Goal: Complete application form: Complete application form

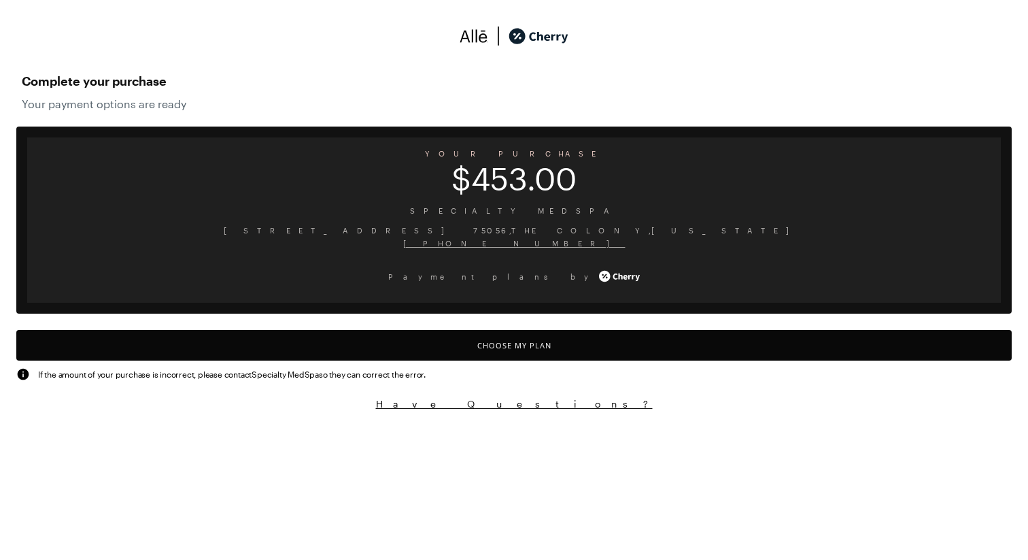
click at [545, 352] on button "Choose My Plan" at bounding box center [513, 345] width 995 height 31
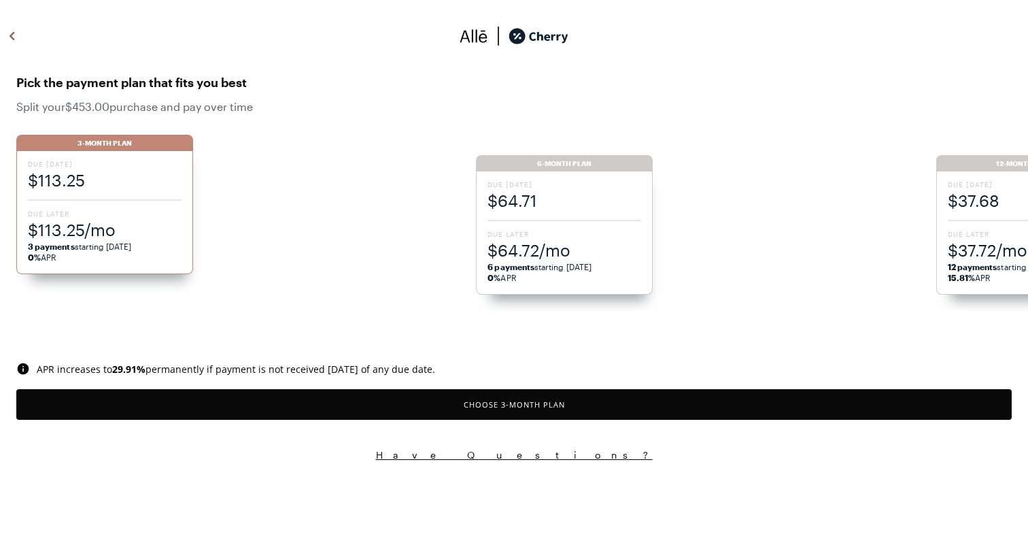
click at [532, 250] on span "$64.72/mo" at bounding box center [565, 250] width 154 height 22
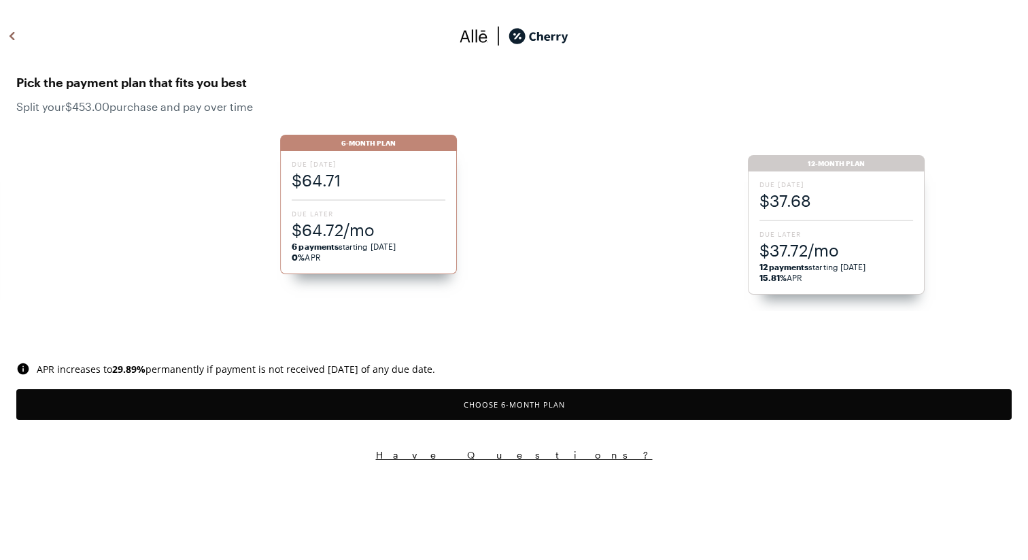
click at [530, 401] on button "Choose 6 -Month Plan" at bounding box center [513, 404] width 995 height 31
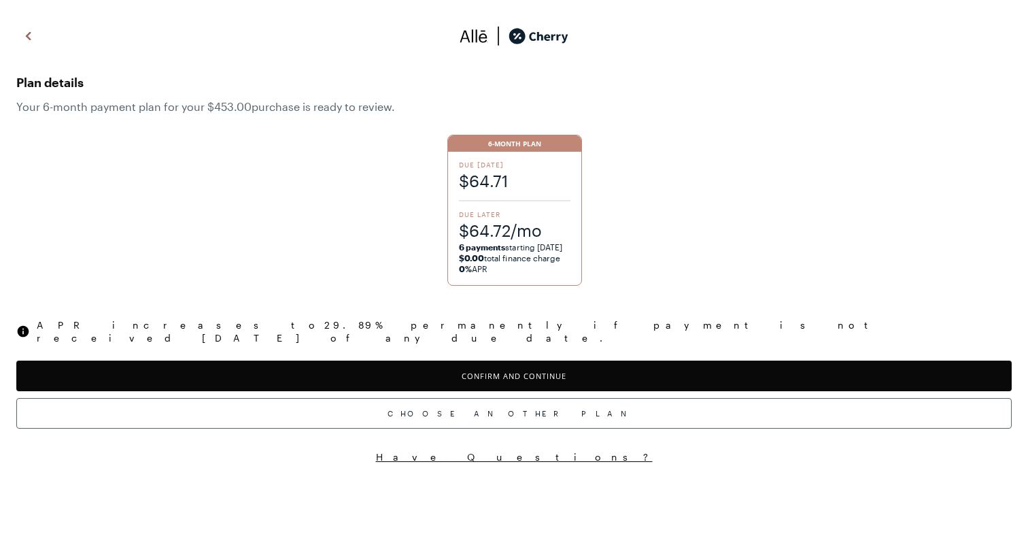
click at [550, 370] on button "Confirm and Continue" at bounding box center [513, 375] width 995 height 31
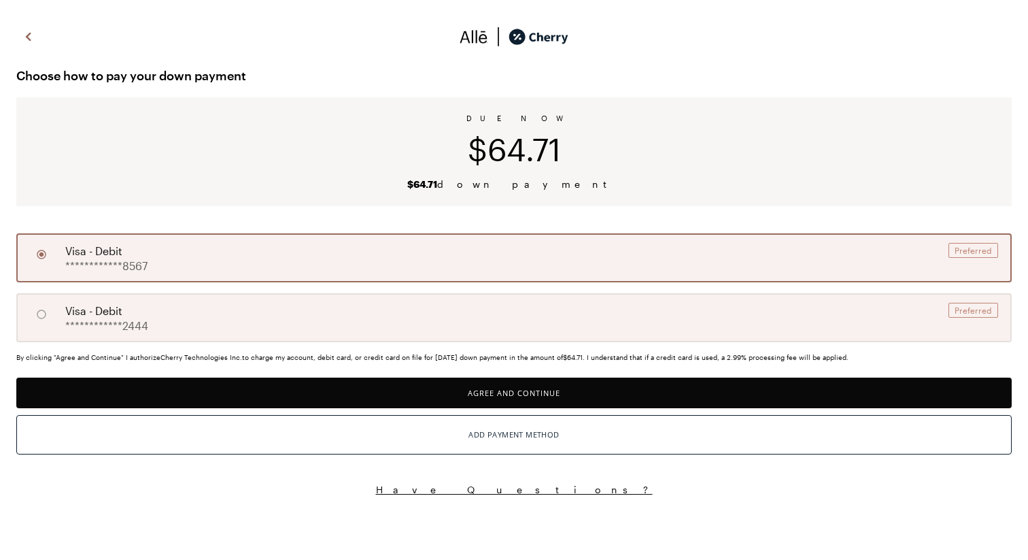
click at [562, 388] on button "Agree and Continue" at bounding box center [513, 392] width 995 height 31
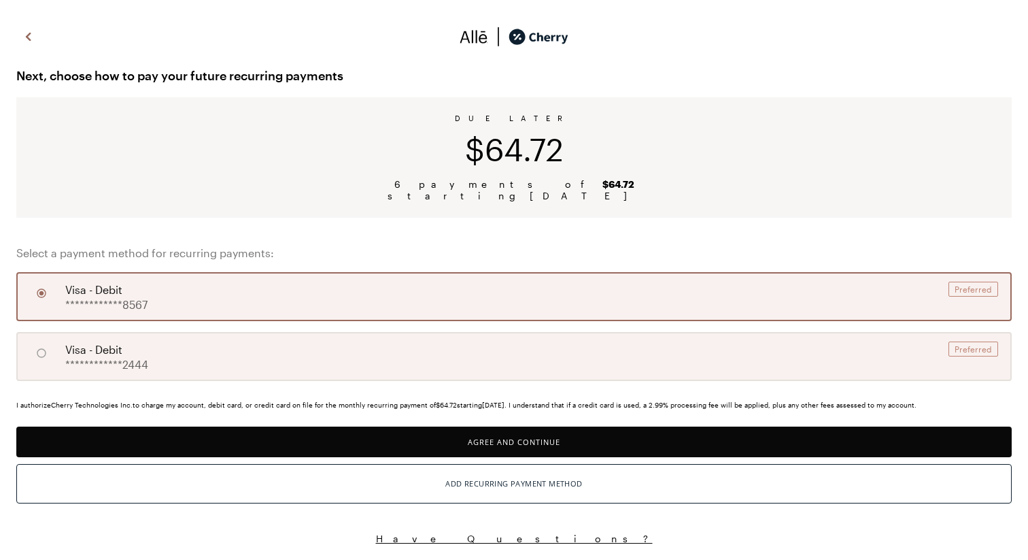
click at [559, 432] on button "Agree and Continue" at bounding box center [513, 441] width 995 height 31
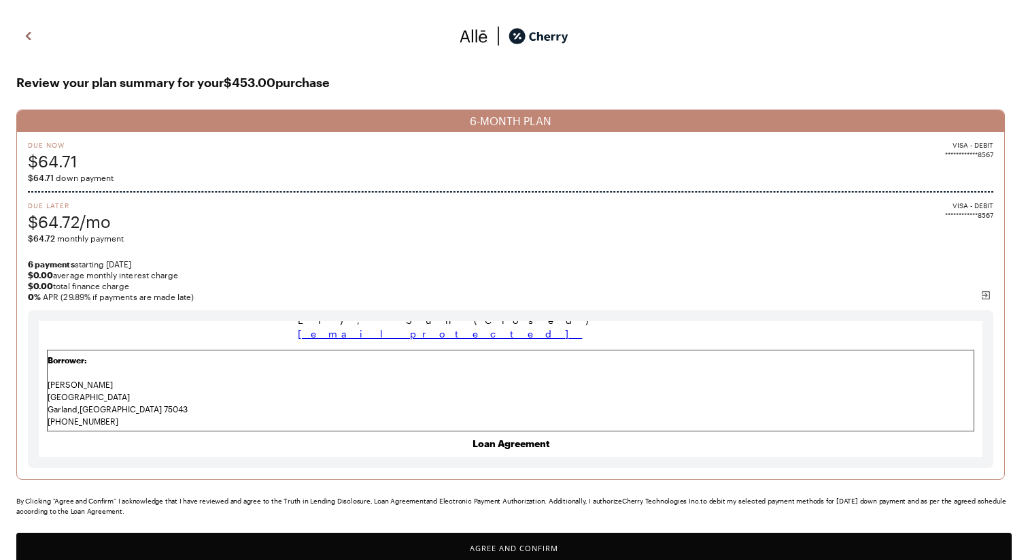
scroll to position [35, 0]
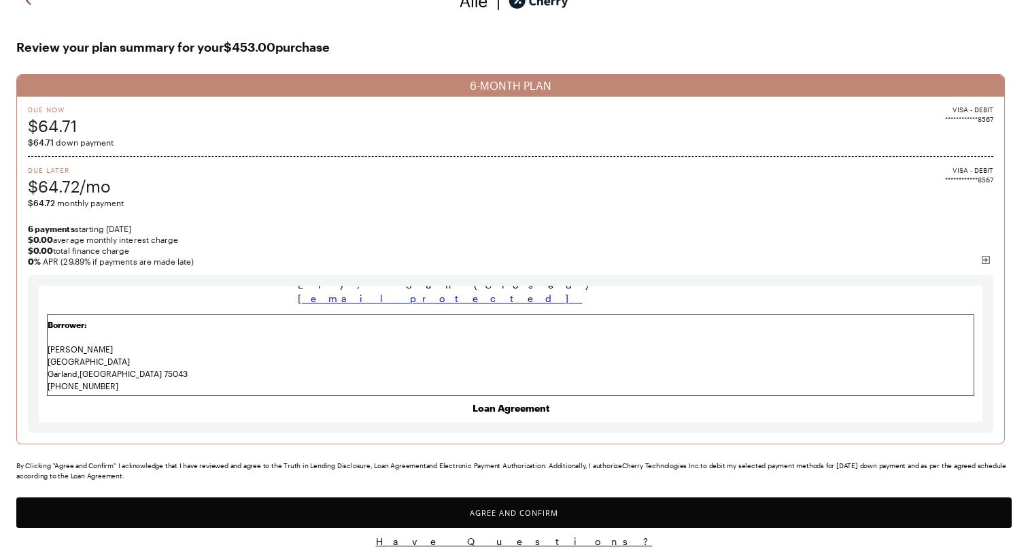
click at [569, 506] on button "Agree and Confirm" at bounding box center [513, 512] width 995 height 31
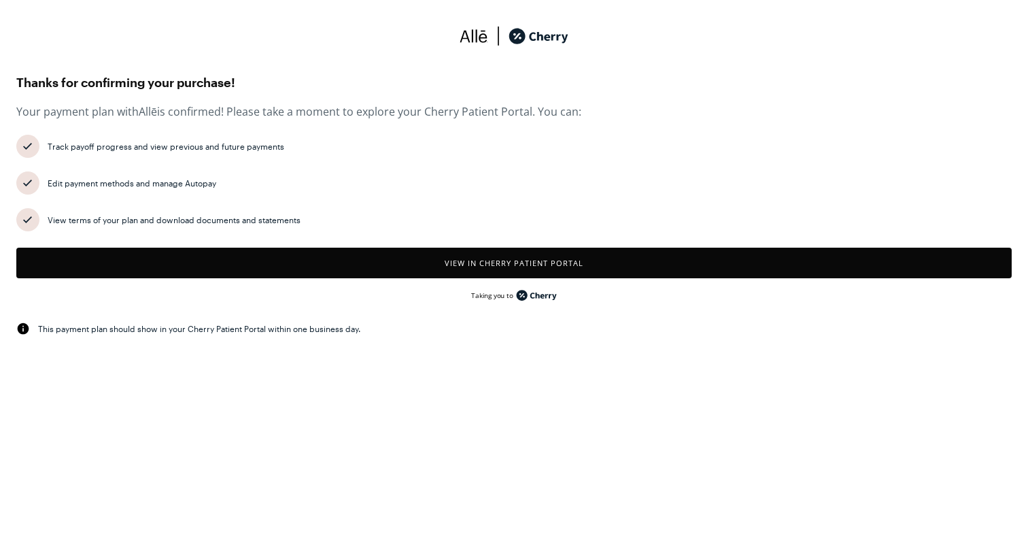
click at [457, 265] on button "View in Cherry patient portal" at bounding box center [513, 262] width 995 height 31
